Goal: Check status: Check status

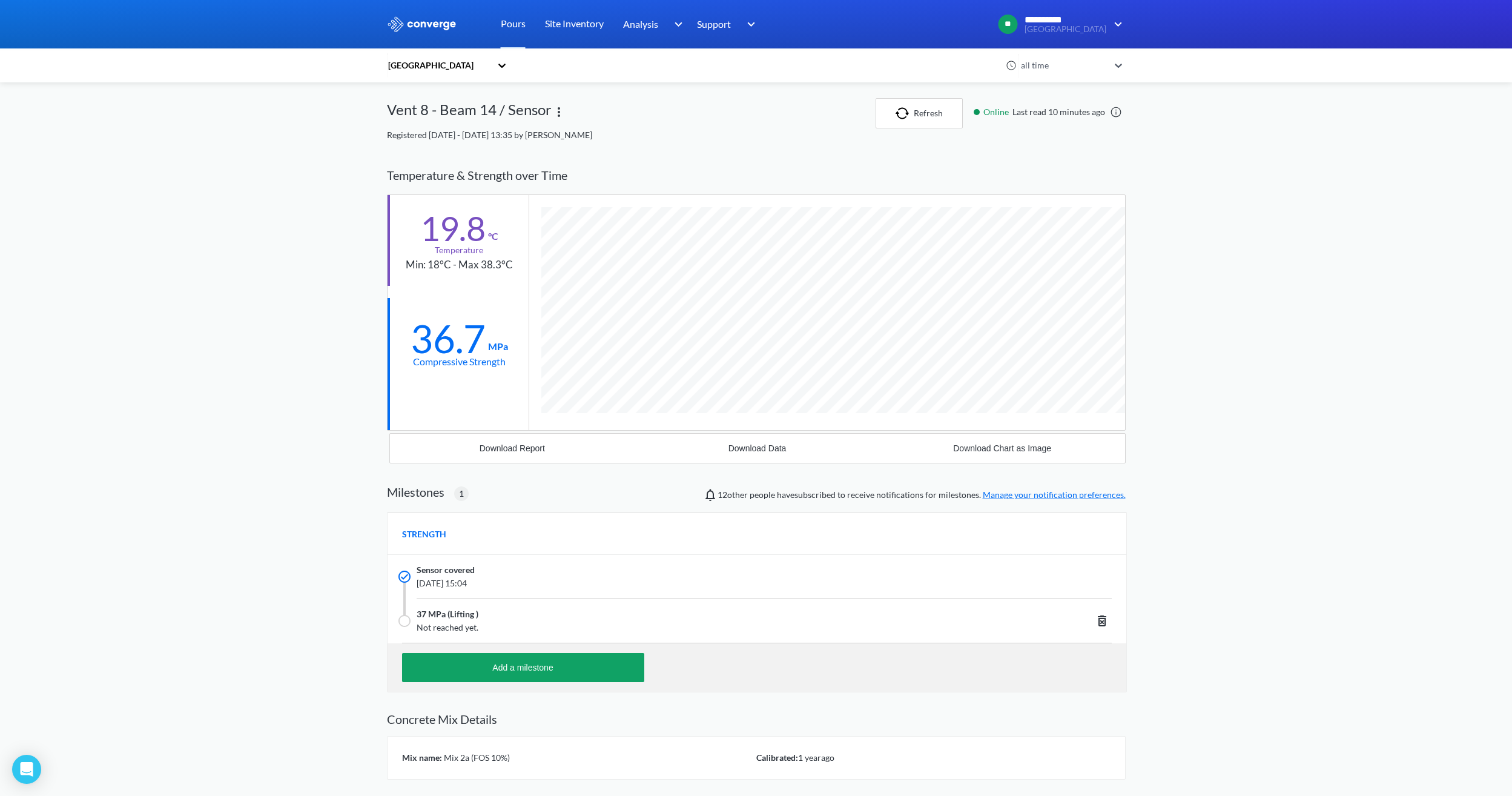
scroll to position [774, 739]
click at [884, 111] on button "Refresh" at bounding box center [919, 112] width 87 height 30
click at [927, 111] on button "Refresh" at bounding box center [919, 112] width 87 height 30
click at [897, 113] on img "button" at bounding box center [904, 113] width 19 height 12
click at [912, 122] on button "Refresh" at bounding box center [919, 112] width 87 height 30
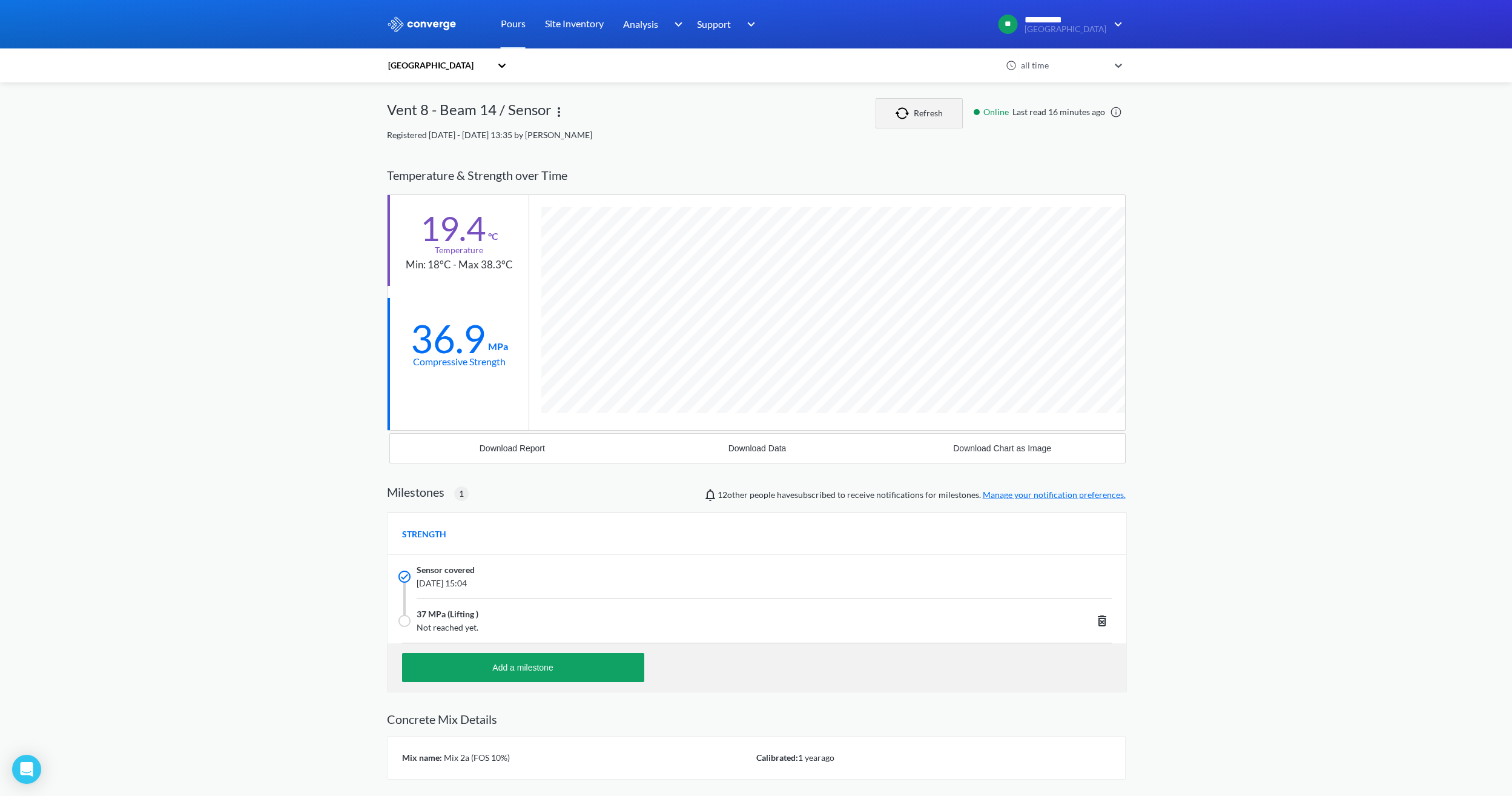
click at [924, 103] on button "Refresh" at bounding box center [919, 112] width 87 height 30
click at [901, 113] on img "button" at bounding box center [904, 113] width 19 height 12
click at [899, 116] on img "button" at bounding box center [904, 113] width 19 height 12
click at [939, 103] on button "Refresh" at bounding box center [919, 112] width 87 height 30
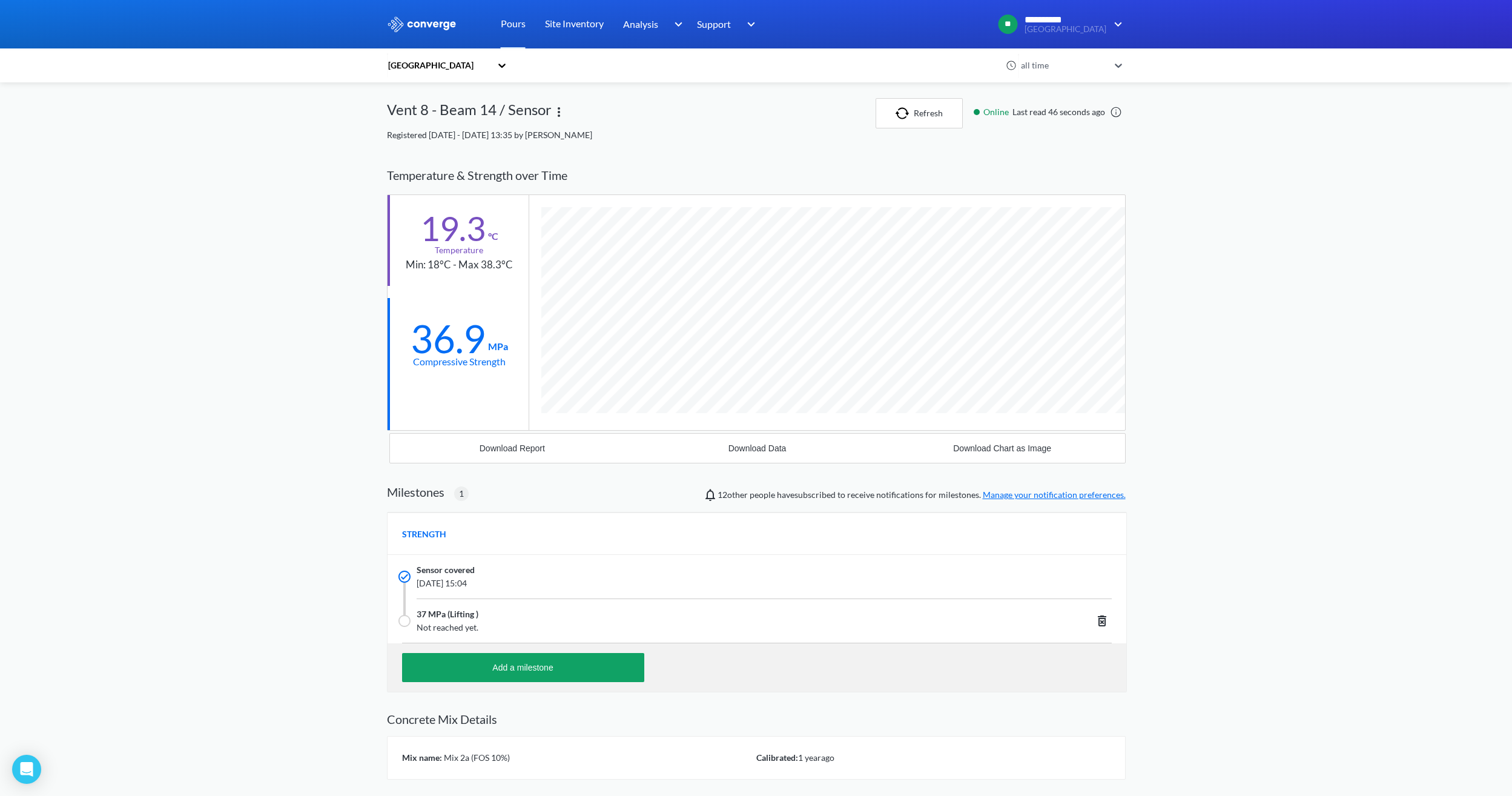
click at [1119, 110] on link at bounding box center [1115, 111] width 12 height 12
click at [879, 118] on button "Refresh" at bounding box center [919, 112] width 87 height 30
click at [1365, 299] on div "**********" at bounding box center [756, 441] width 1512 height 882
click at [942, 117] on button "Refresh" at bounding box center [919, 112] width 87 height 30
click at [922, 113] on button "Refresh" at bounding box center [919, 112] width 87 height 30
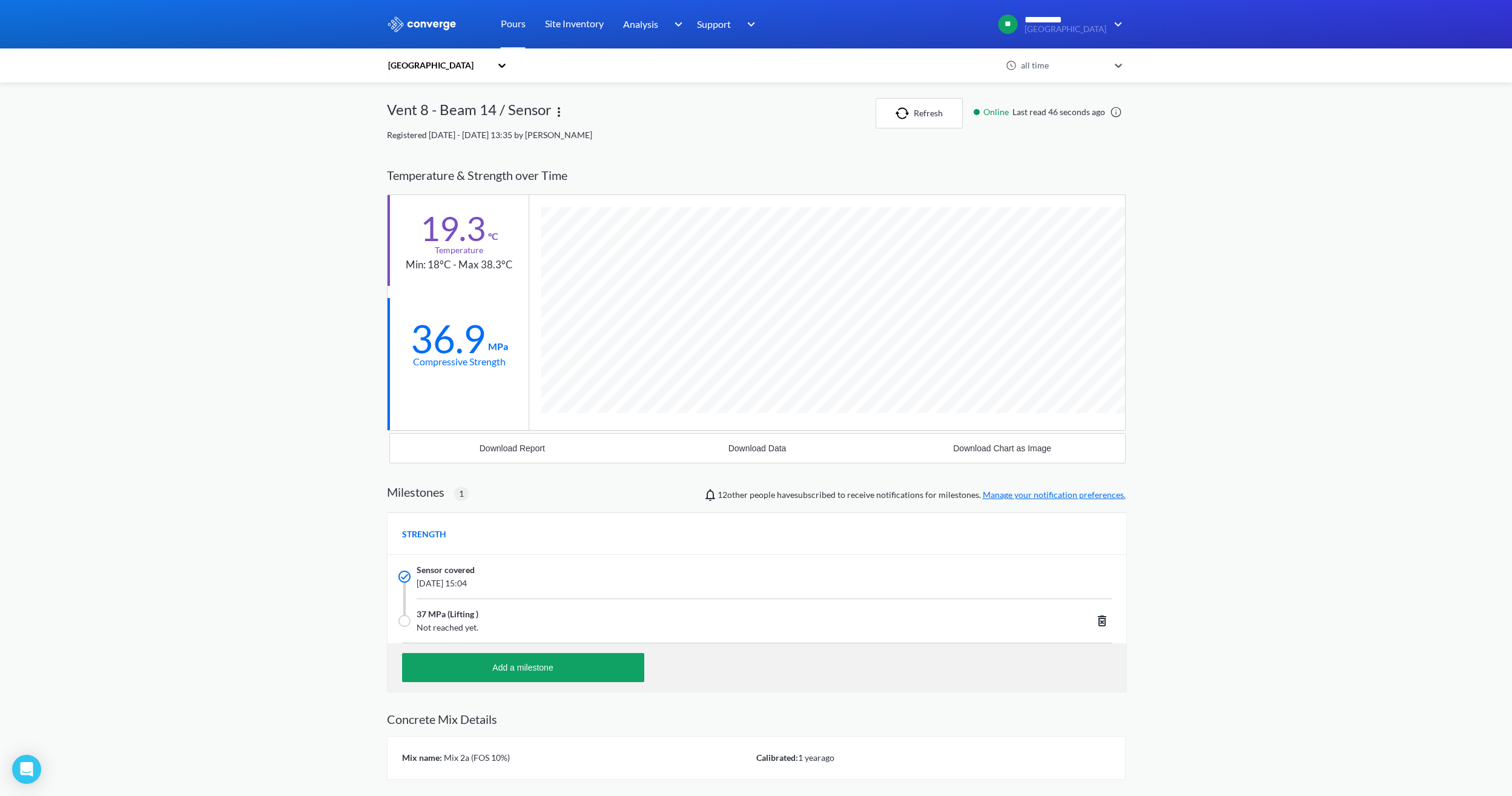
click at [1224, 156] on div "**********" at bounding box center [756, 441] width 1512 height 882
click at [1255, 273] on div "**********" at bounding box center [756, 441] width 1512 height 882
click at [1392, 402] on div "**********" at bounding box center [756, 441] width 1512 height 882
click at [919, 118] on button "Refresh" at bounding box center [919, 112] width 87 height 30
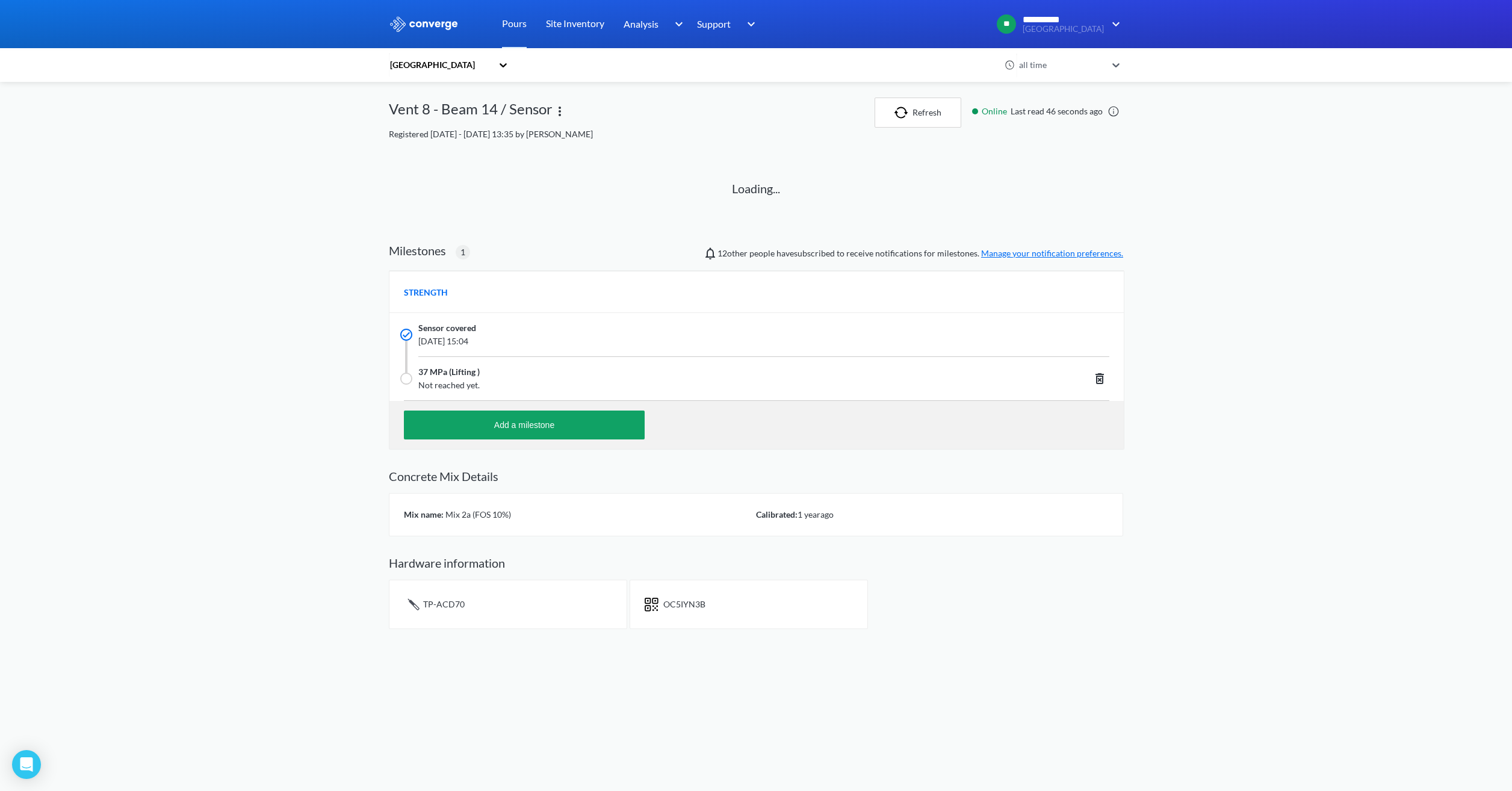
click at [1284, 349] on div "**********" at bounding box center [756, 319] width 1512 height 638
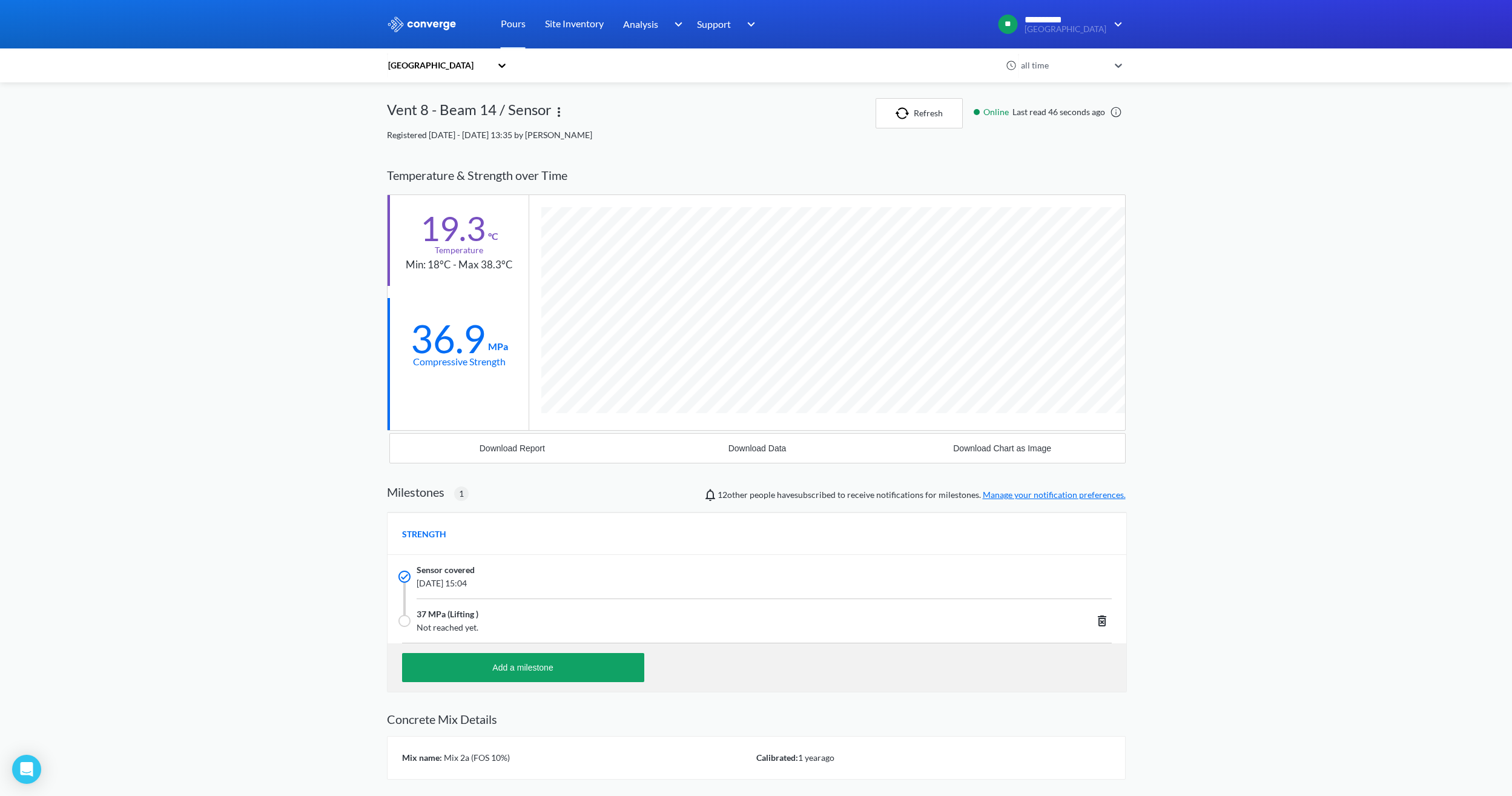
click at [613, 718] on h2 "Concrete Mix Details" at bounding box center [756, 719] width 739 height 15
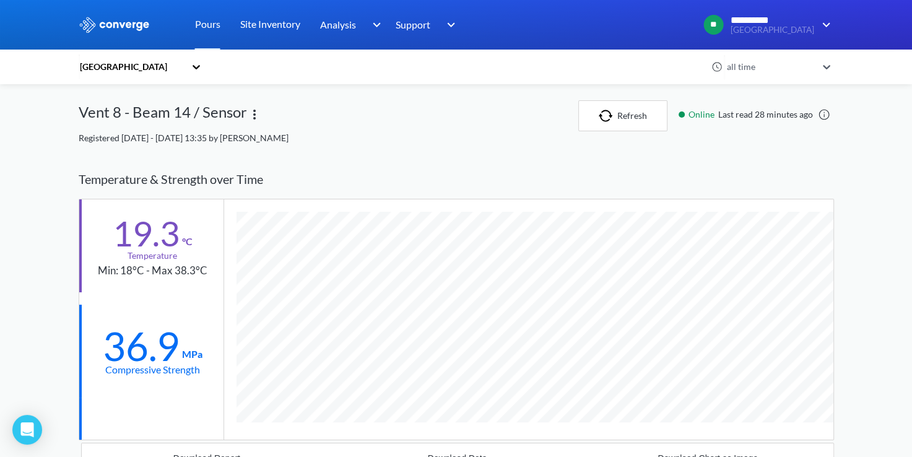
scroll to position [790, 756]
click at [621, 115] on button "Refresh" at bounding box center [622, 115] width 89 height 31
click at [616, 113] on img "button" at bounding box center [613, 116] width 19 height 12
click at [617, 114] on img "button" at bounding box center [613, 116] width 19 height 12
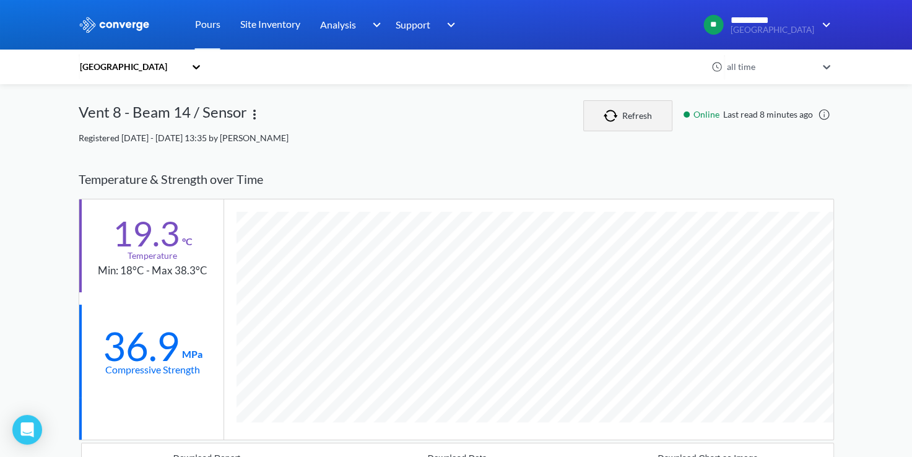
click at [617, 114] on img "button" at bounding box center [613, 116] width 19 height 12
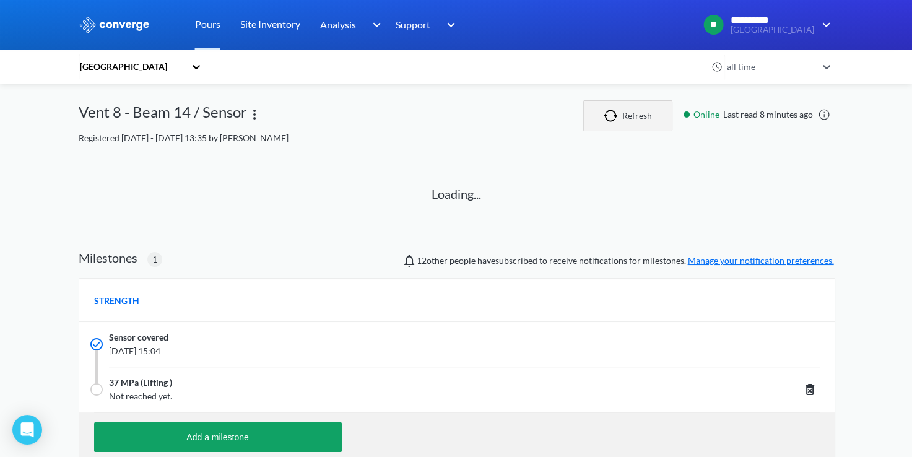
click at [617, 114] on img "button" at bounding box center [613, 116] width 19 height 12
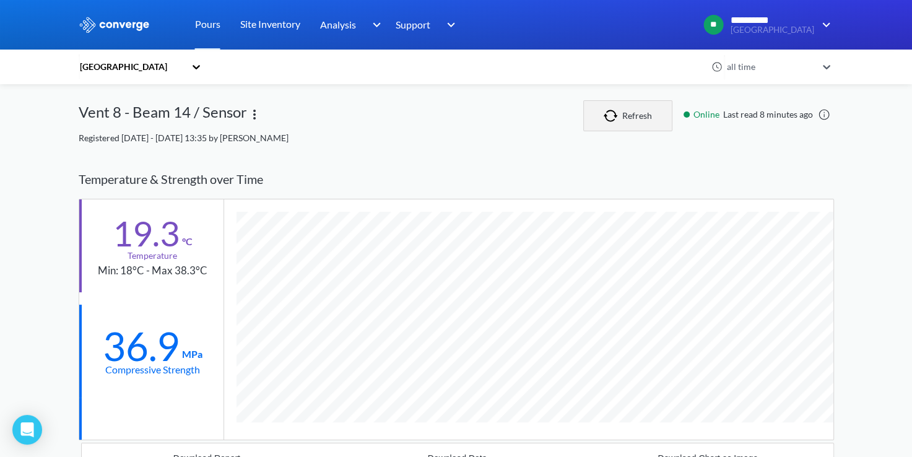
click at [617, 114] on img "button" at bounding box center [613, 116] width 19 height 12
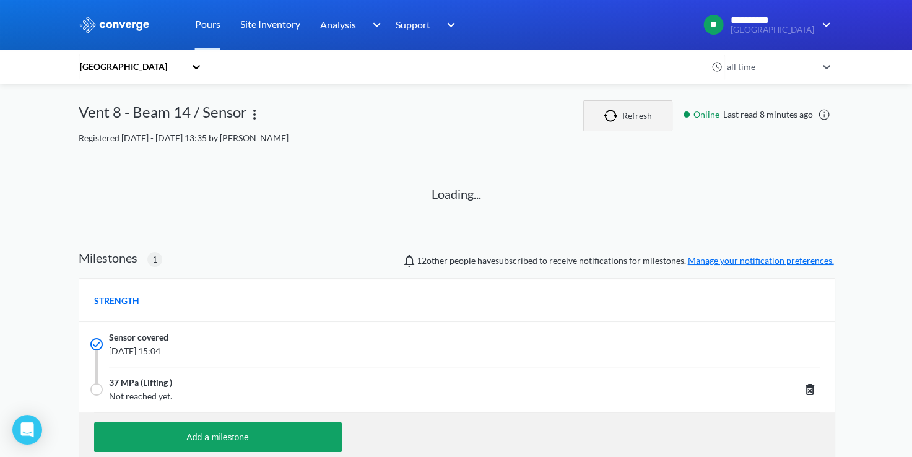
click at [617, 114] on img "button" at bounding box center [613, 116] width 19 height 12
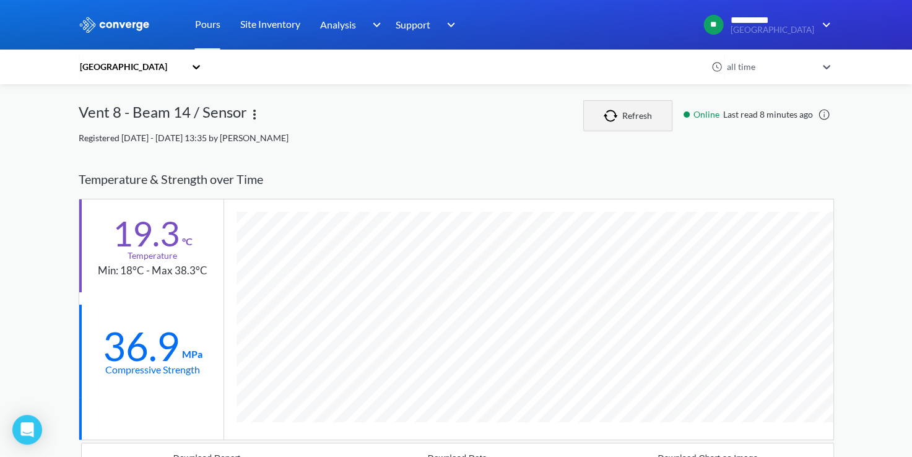
click at [617, 114] on img "button" at bounding box center [613, 116] width 19 height 12
